Goal: Information Seeking & Learning: Check status

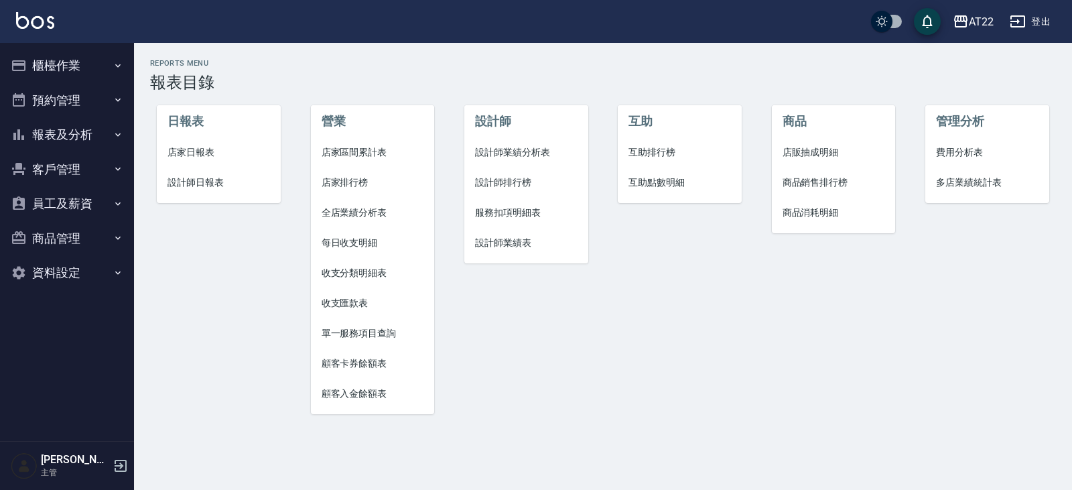
click at [63, 99] on button "預約管理" at bounding box center [66, 100] width 123 height 35
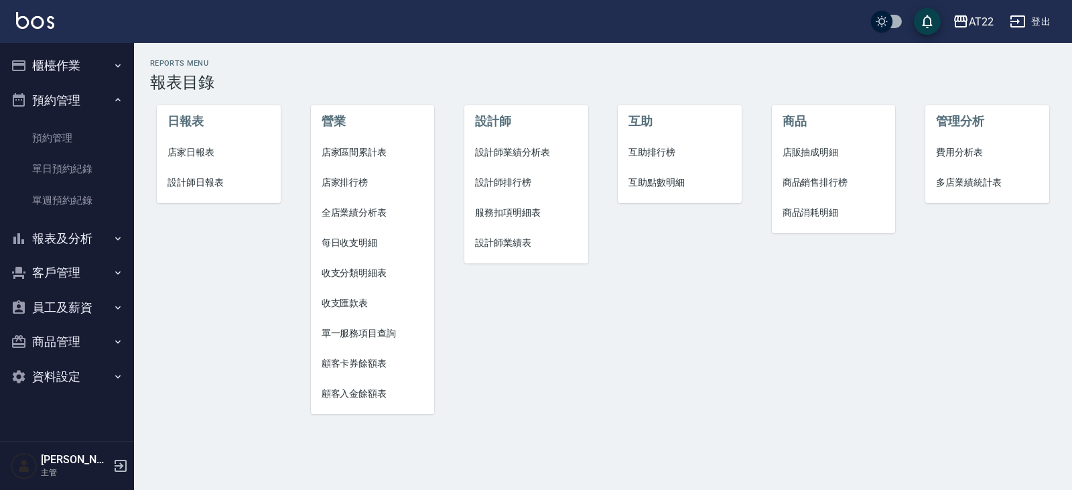
click at [31, 98] on button "預約管理" at bounding box center [66, 100] width 123 height 35
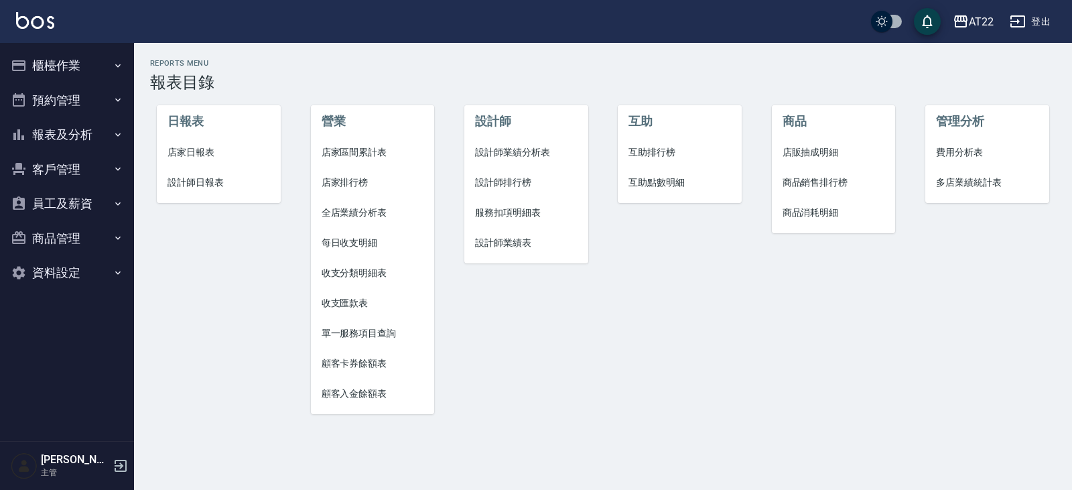
click at [44, 172] on button "客戶管理" at bounding box center [66, 169] width 123 height 35
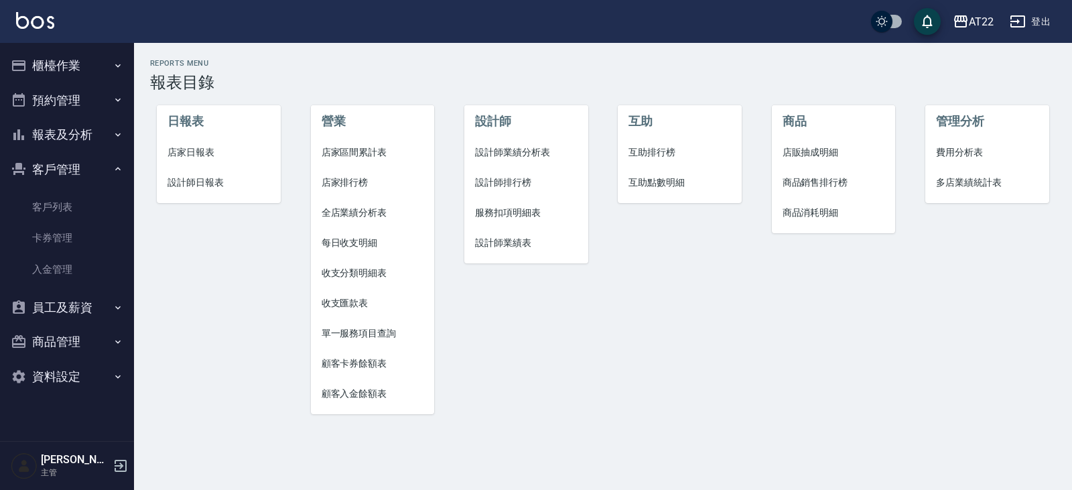
click at [42, 128] on button "報表及分析" at bounding box center [66, 134] width 123 height 35
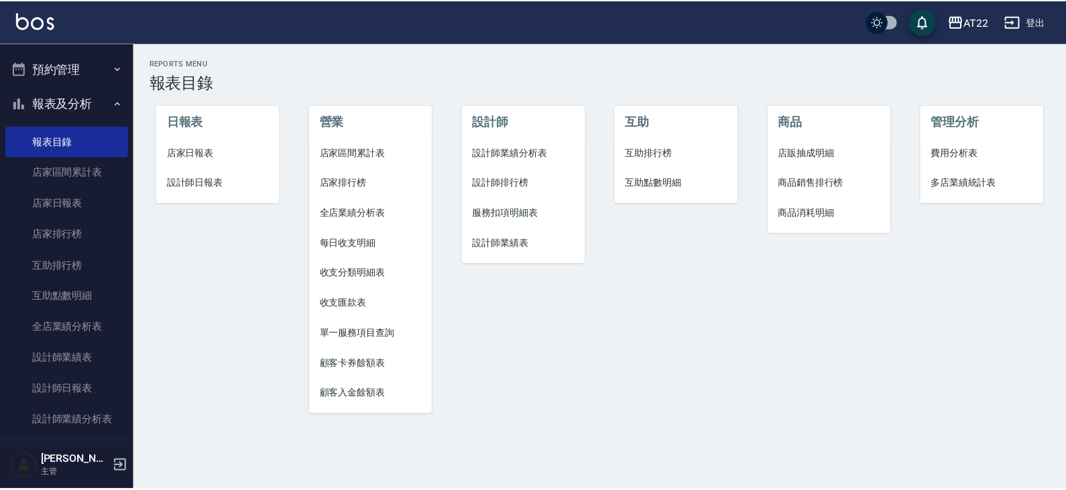
scroll to position [40, 0]
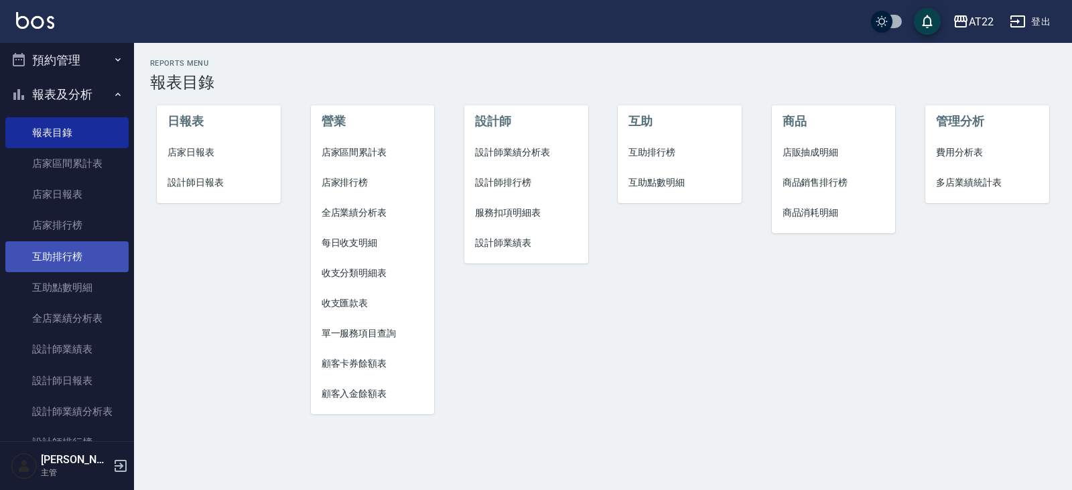
click at [56, 259] on link "互助排行榜" at bounding box center [66, 256] width 123 height 31
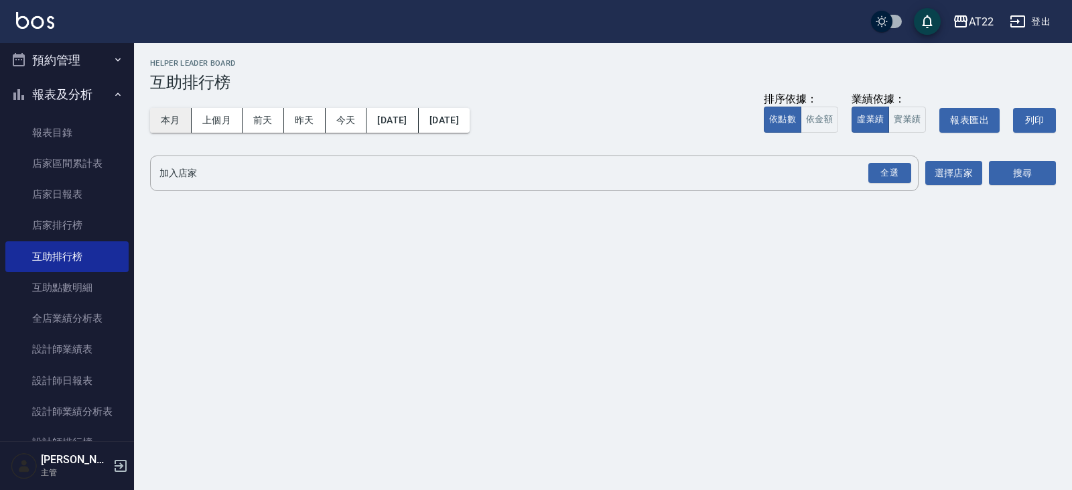
click at [183, 123] on button "本月" at bounding box center [171, 120] width 42 height 25
click at [890, 168] on div "全選" at bounding box center [890, 173] width 43 height 21
click at [959, 179] on button "選擇店家" at bounding box center [954, 174] width 57 height 25
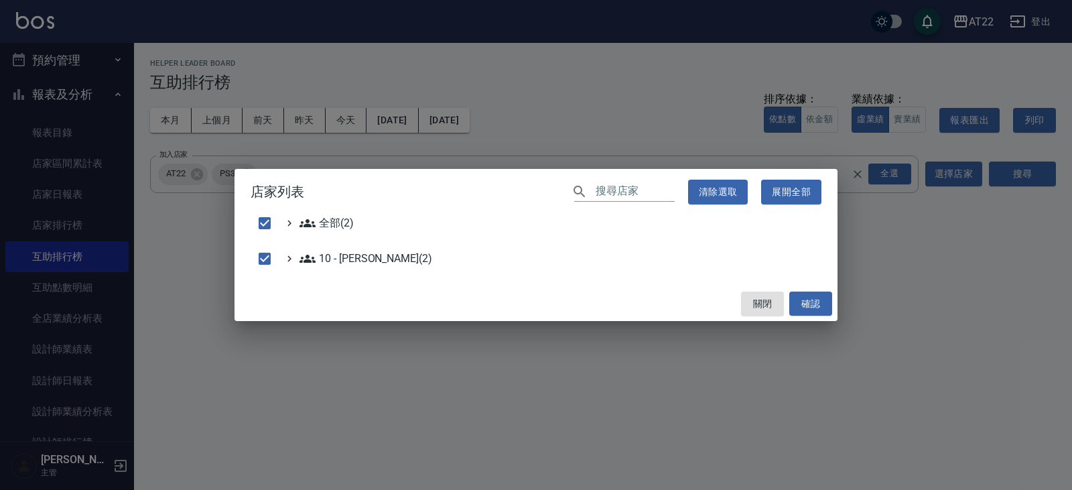
click at [898, 286] on div "店家列表 ​ 清除選取 展開全部 全部(2) 10 - [PERSON_NAME](2) 關閉 確認" at bounding box center [536, 245] width 1072 height 490
checkbox input "false"
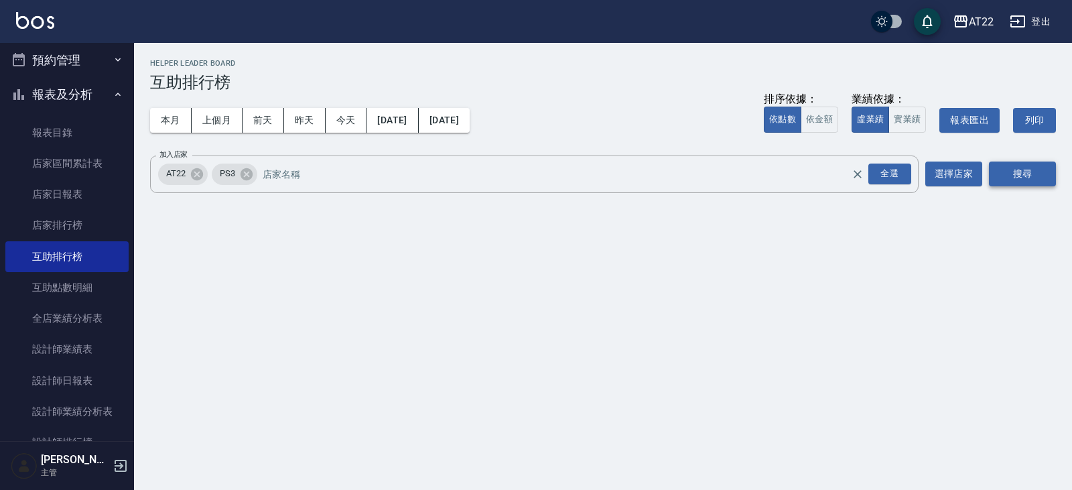
click at [1034, 164] on button "搜尋" at bounding box center [1022, 174] width 67 height 25
